Goal: Book appointment/travel/reservation

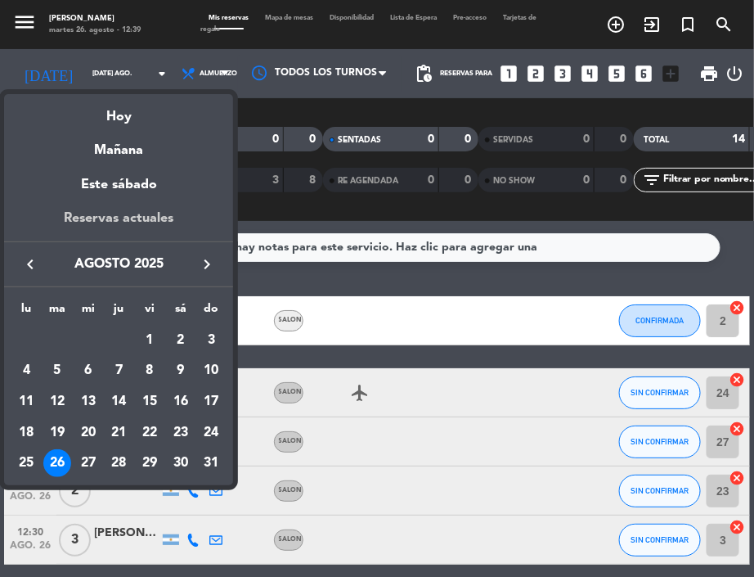
scroll to position [0, 20]
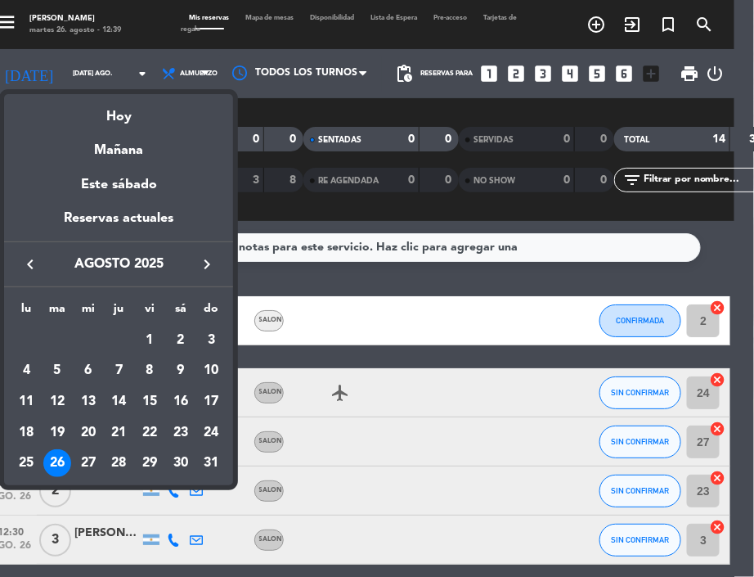
click at [208, 263] on icon "keyboard_arrow_right" at bounding box center [207, 264] width 20 height 20
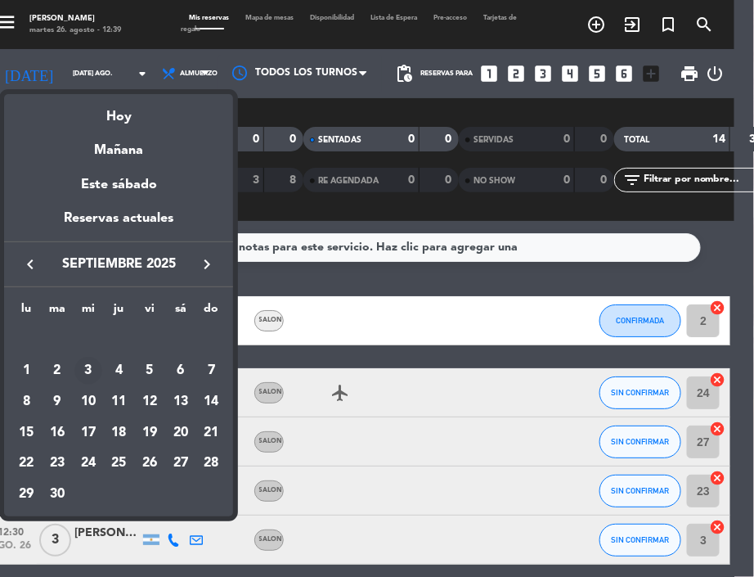
click at [92, 369] on div "3" at bounding box center [88, 371] width 28 height 28
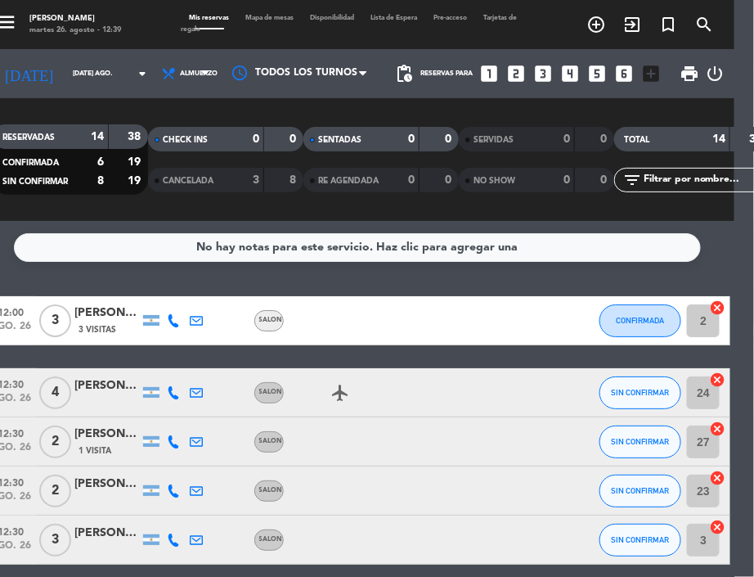
type input "mié. [DATE]"
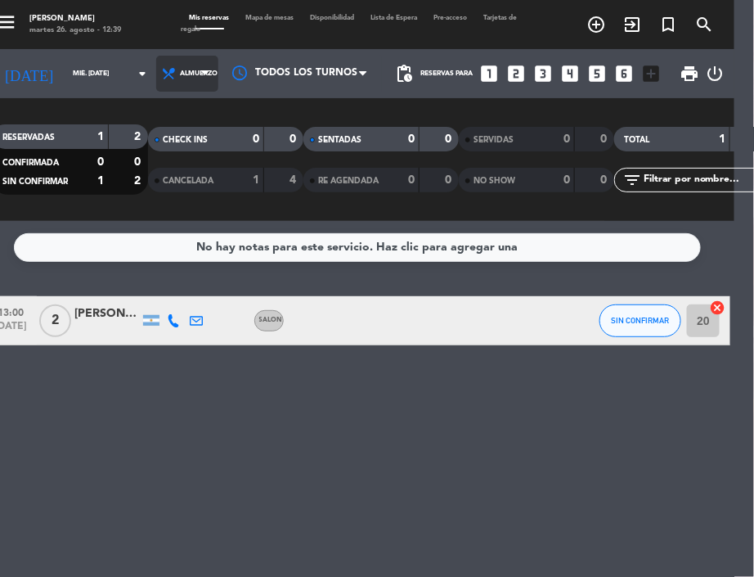
click at [183, 63] on span "Almuerzo" at bounding box center [187, 74] width 62 height 36
click at [168, 179] on div "menu NAKAMA RAMEN martes 26. agosto - 12:39 Mis reservas Mapa de mesas Disponib…" at bounding box center [357, 110] width 754 height 221
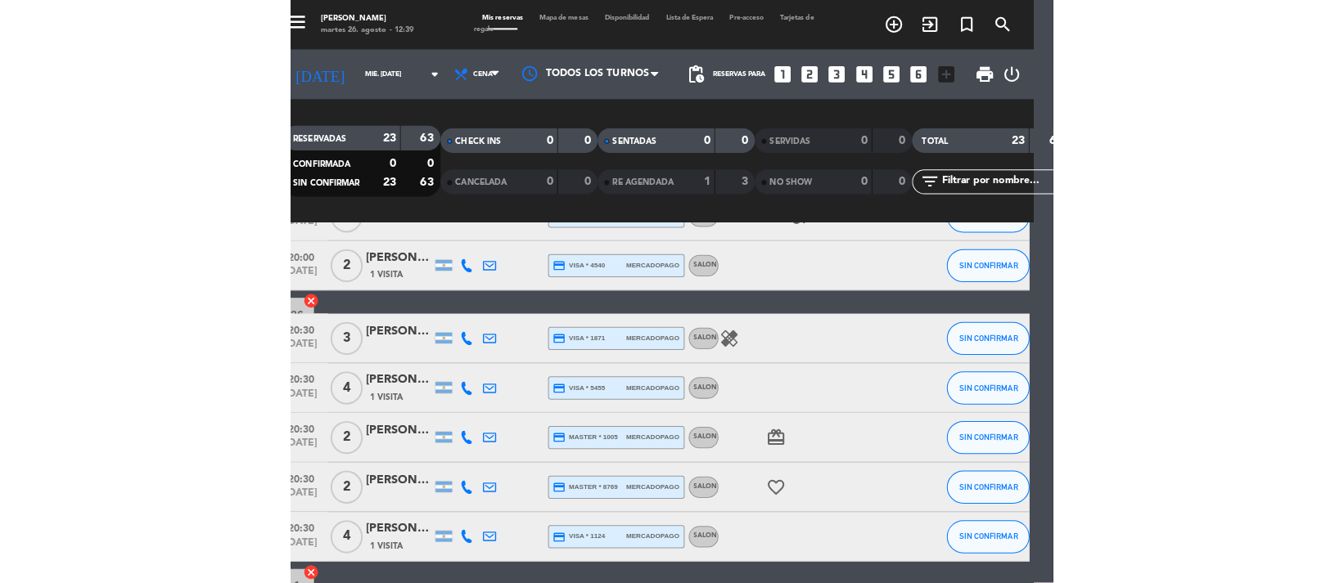
scroll to position [290, 0]
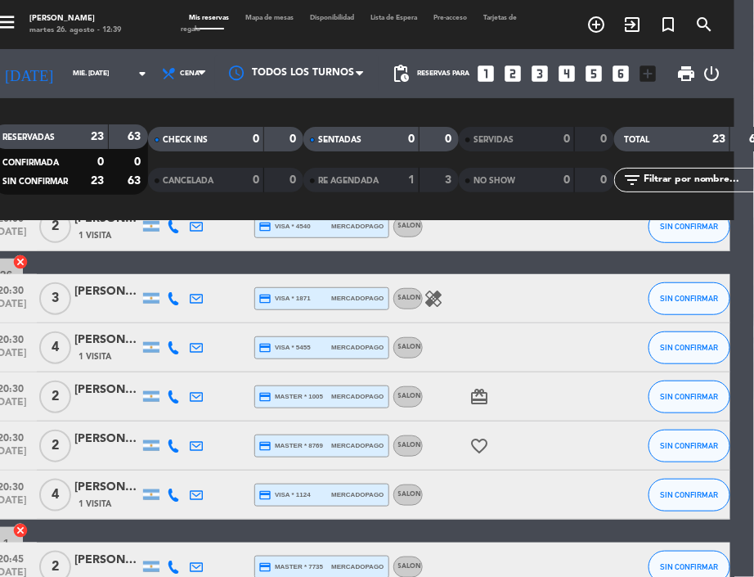
click at [120, 434] on div "[PERSON_NAME]" at bounding box center [106, 439] width 65 height 19
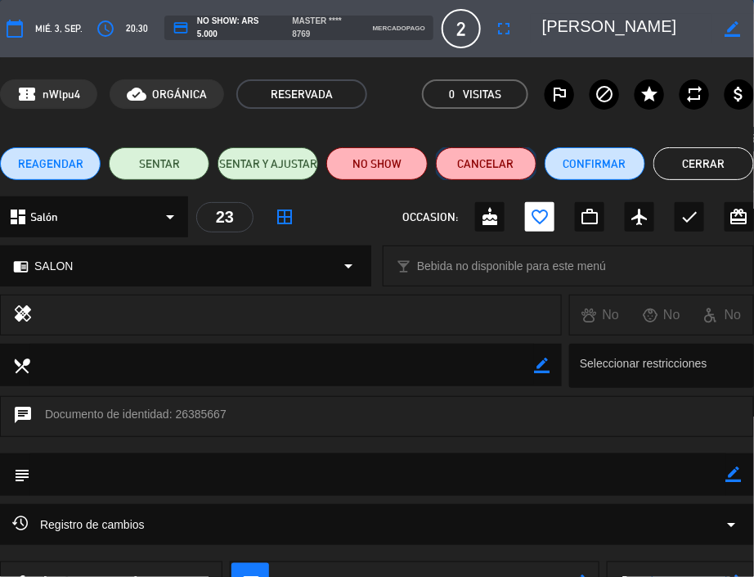
click at [491, 163] on button "Cancelar" at bounding box center [486, 163] width 101 height 33
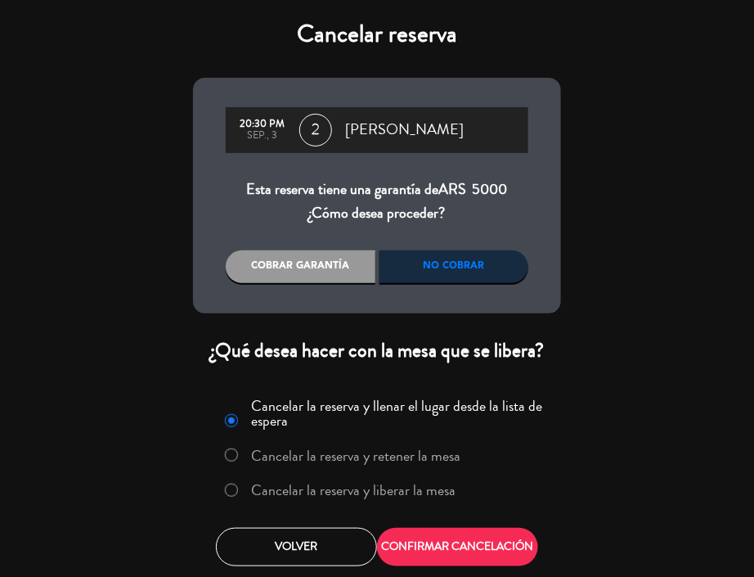
click at [367, 486] on label "Cancelar la reserva y liberar la mesa" at bounding box center [354, 490] width 205 height 15
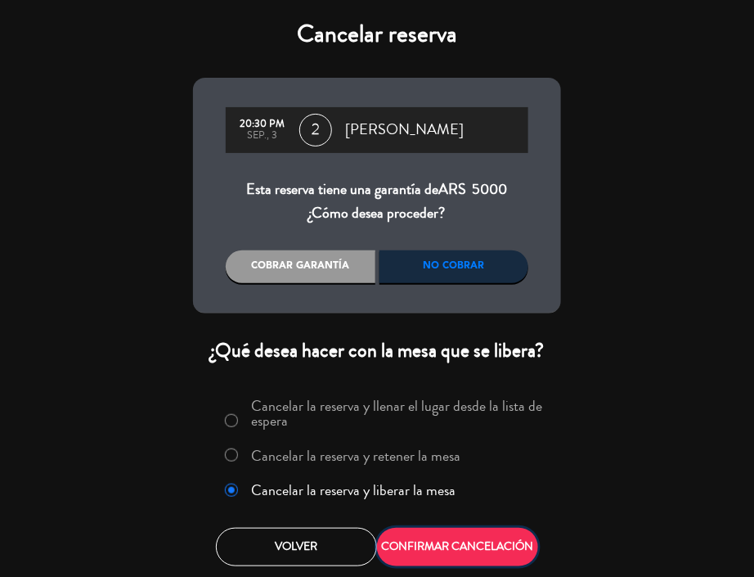
click at [438, 533] on button "CONFIRMAR CANCELACIÓN" at bounding box center [457, 547] width 161 height 38
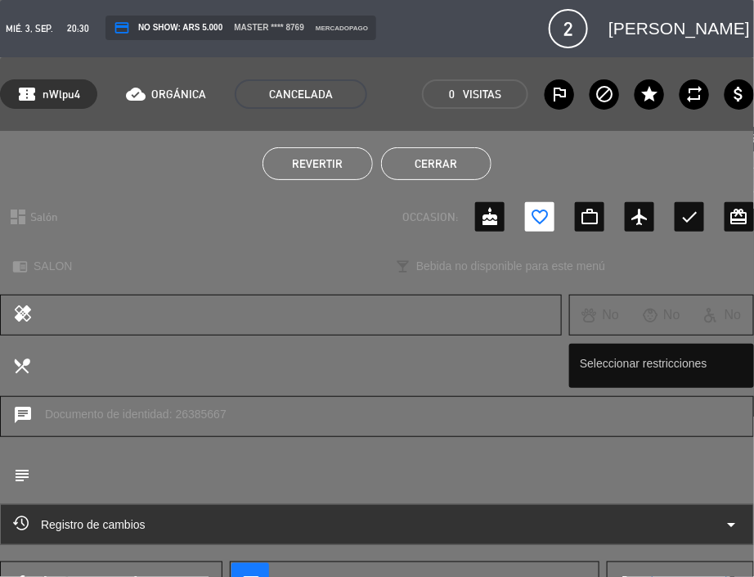
drag, startPoint x: 475, startPoint y: 159, endPoint x: 475, endPoint y: 146, distance: 13.1
click at [475, 159] on button "Cerrar" at bounding box center [436, 163] width 110 height 33
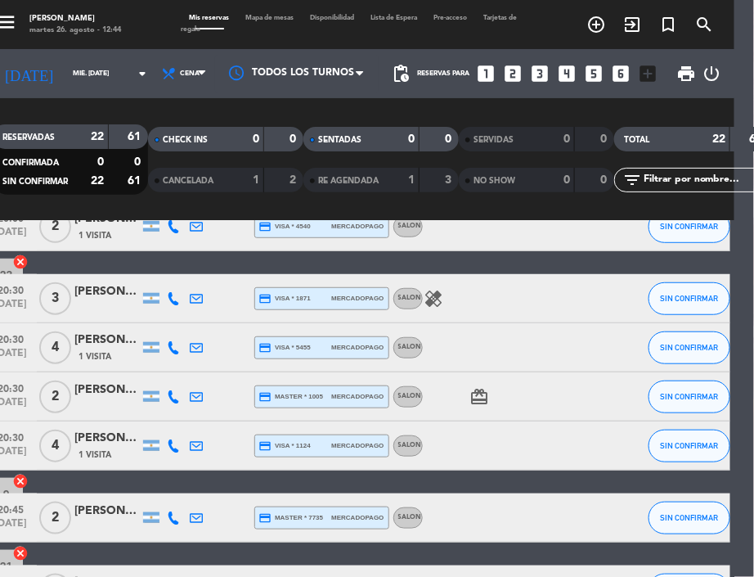
click at [507, 76] on icon "looks_two" at bounding box center [512, 73] width 21 height 21
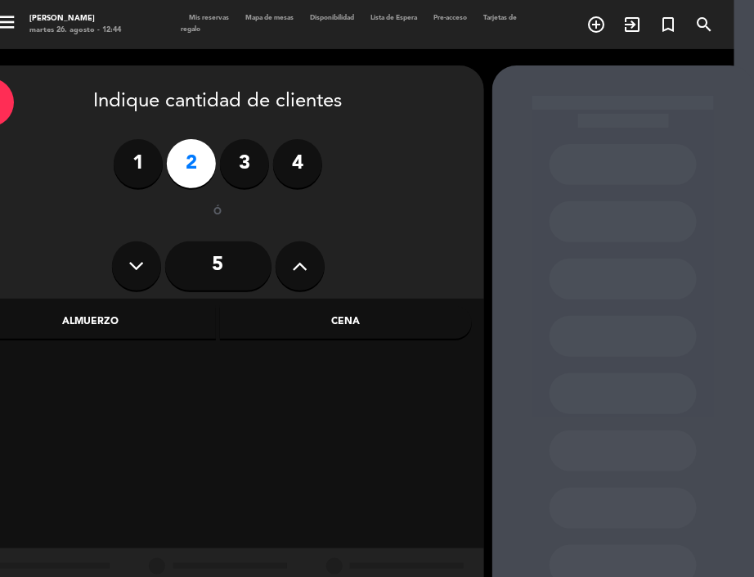
click at [321, 327] on div "Cena" at bounding box center [346, 322] width 252 height 33
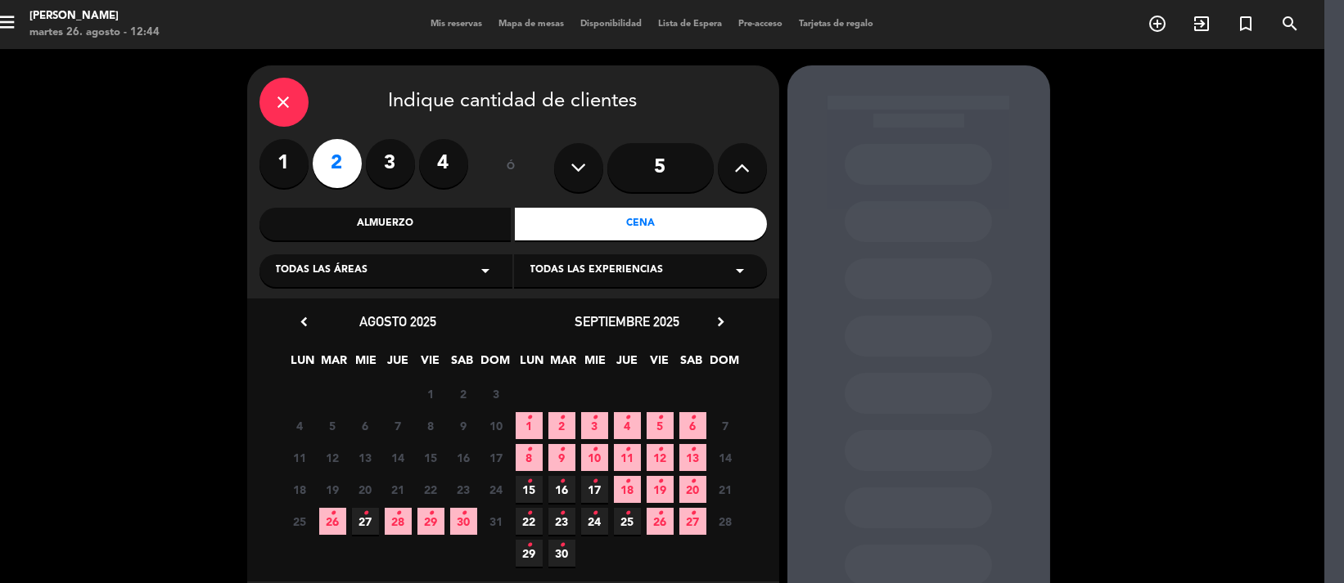
click at [718, 322] on icon "chevron_right" at bounding box center [721, 321] width 17 height 17
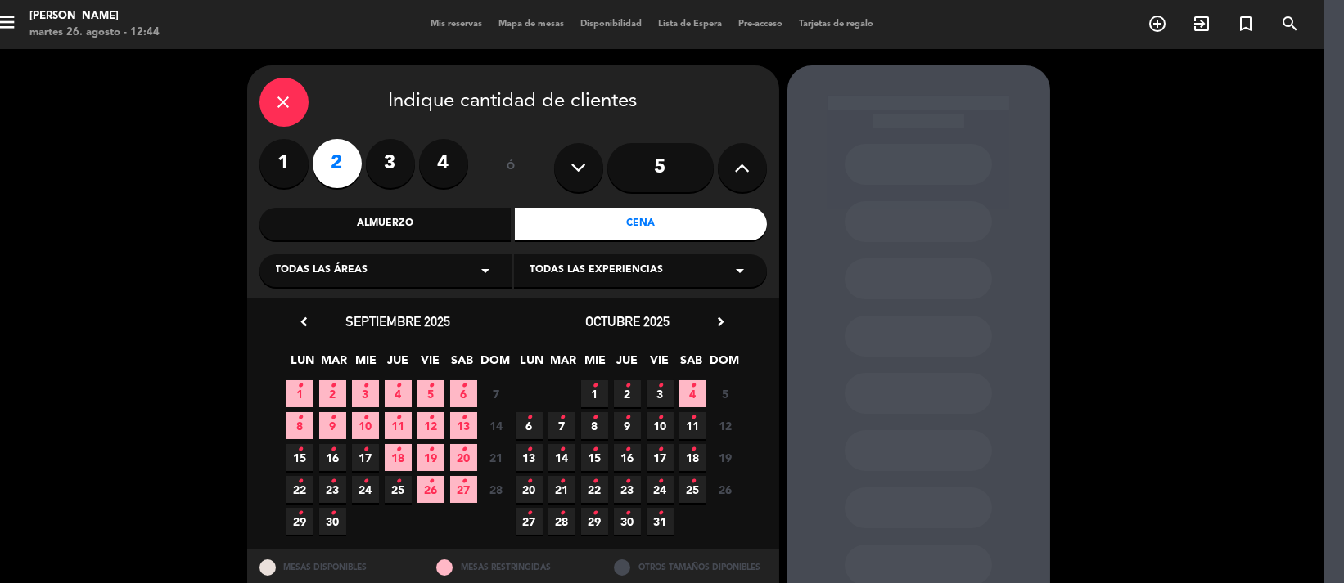
click at [692, 428] on icon "•" at bounding box center [693, 418] width 6 height 26
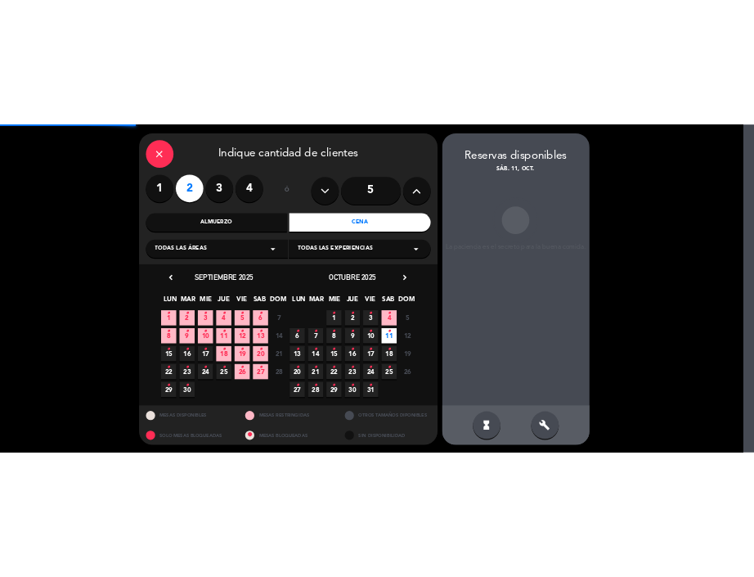
scroll to position [51, 20]
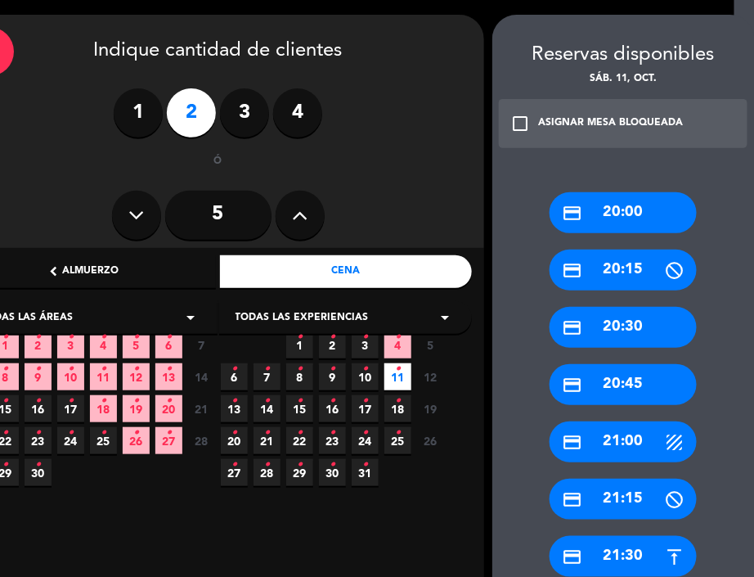
click at [646, 398] on div "credit_card 20:45" at bounding box center [623, 384] width 147 height 41
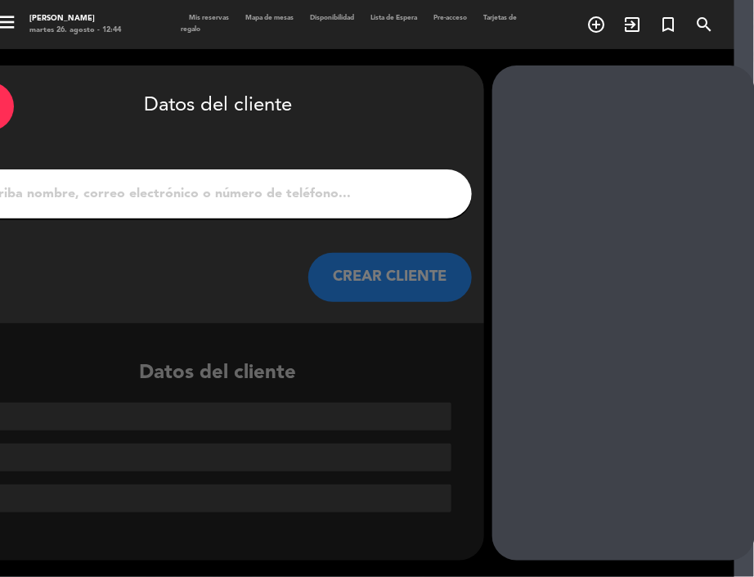
click at [119, 187] on input "1" at bounding box center [218, 193] width 483 height 23
paste input "[PERSON_NAME] [PERSON_NAME]"
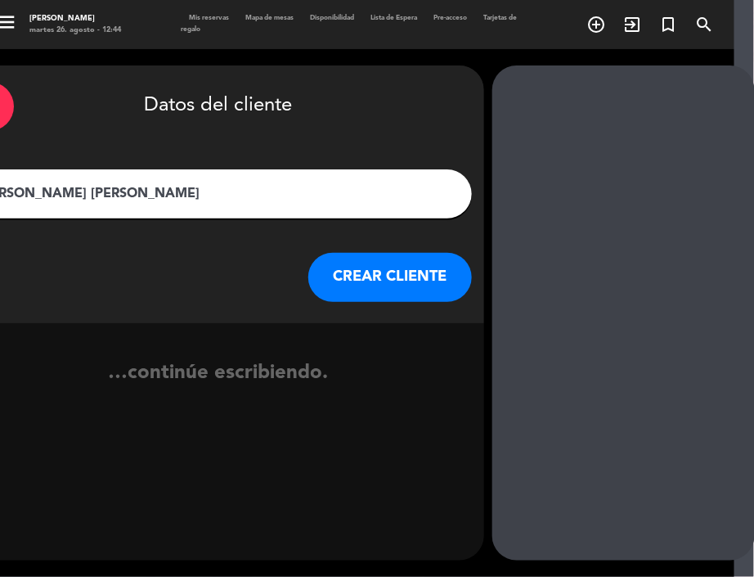
type input "[PERSON_NAME] [PERSON_NAME]"
click at [452, 283] on button "CREAR CLIENTE" at bounding box center [390, 277] width 164 height 49
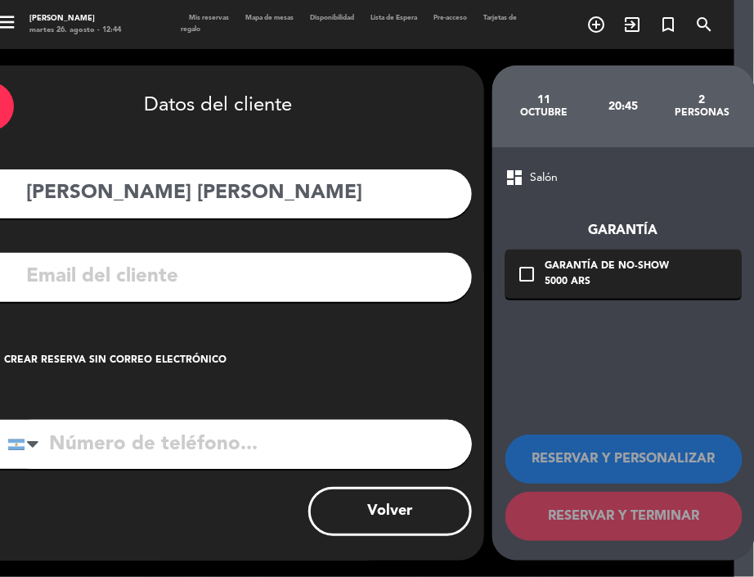
click at [155, 279] on input "text" at bounding box center [242, 277] width 434 height 34
paste input "[EMAIL_ADDRESS][DOMAIN_NAME]"
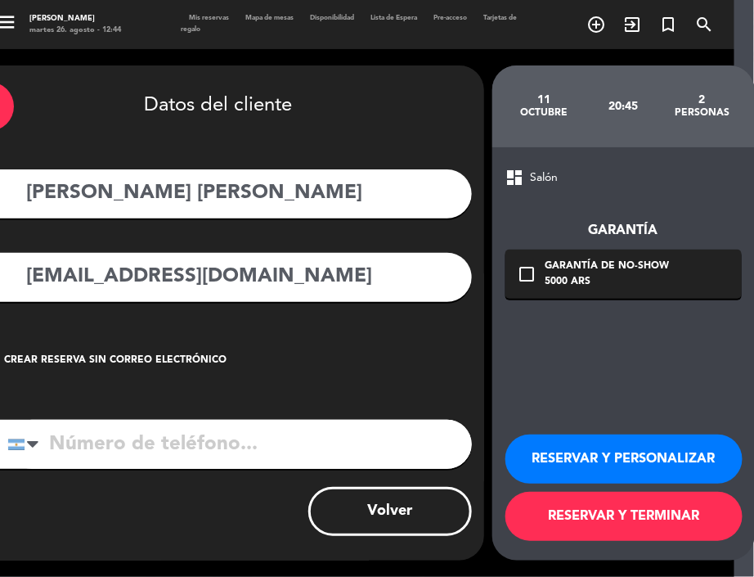
type input "[EMAIL_ADDRESS][DOMAIN_NAME]"
click at [236, 429] on input "tel" at bounding box center [239, 444] width 465 height 49
paste input "[PHONE_NUMBER]"
type input "[PHONE_NUMBER]"
click at [641, 529] on button "RESERVAR Y TERMINAR" at bounding box center [624, 516] width 237 height 49
